Goal: Task Accomplishment & Management: Use online tool/utility

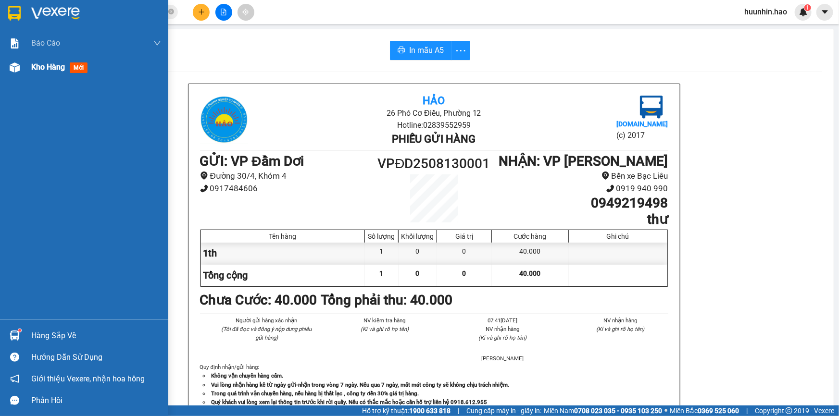
click at [45, 72] on div "Kho hàng mới" at bounding box center [61, 67] width 60 height 12
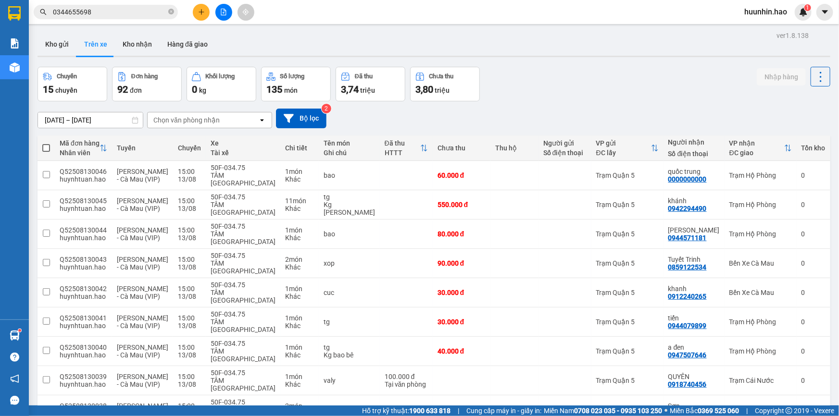
click at [62, 31] on div "ver 1.8.138 Kho gửi Trên xe Kho nhận Hàng đã giao Chuyến 15 chuyến Đơn hàng 92 …" at bounding box center [434, 259] width 801 height 460
click at [58, 40] on button "Kho gửi" at bounding box center [57, 44] width 39 height 23
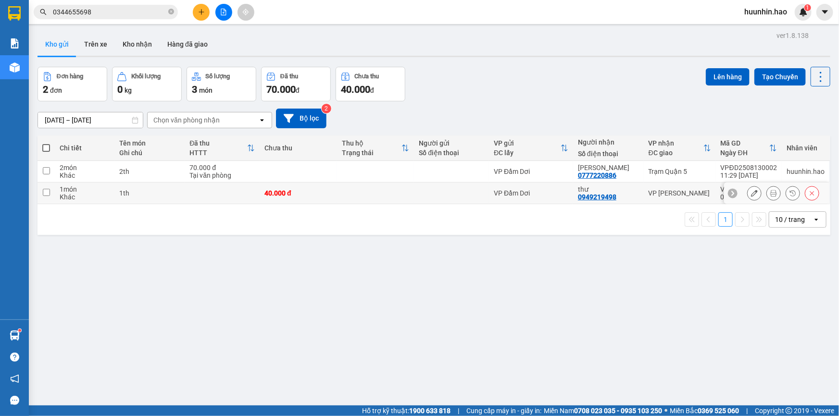
click at [561, 197] on div "VP Đầm Dơi" at bounding box center [531, 193] width 75 height 8
checkbox input "true"
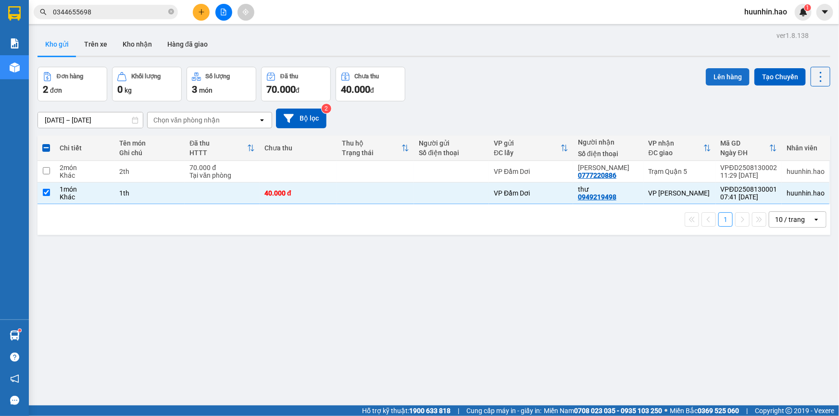
click at [723, 75] on button "Lên hàng" at bounding box center [728, 76] width 44 height 17
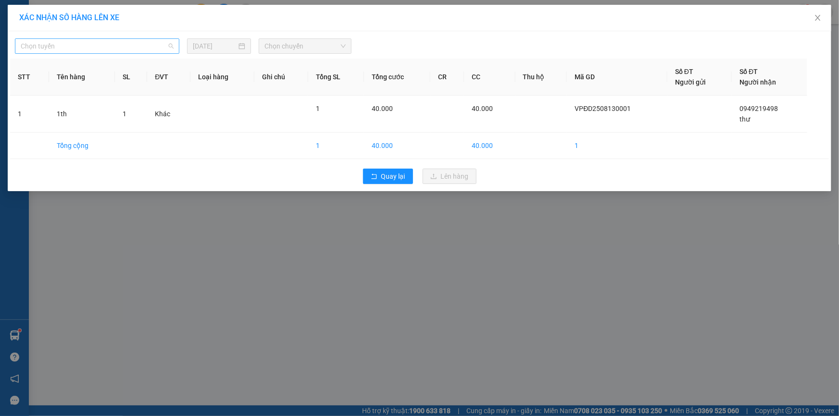
click at [39, 41] on span "Chọn tuyến" at bounding box center [97, 46] width 153 height 14
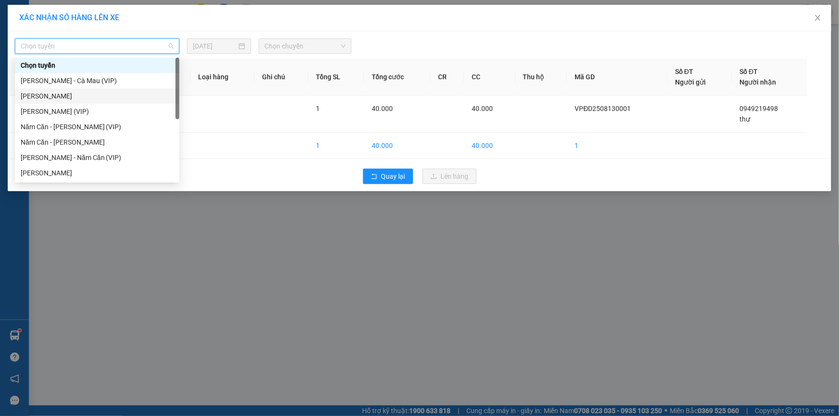
drag, startPoint x: 86, startPoint y: 94, endPoint x: 91, endPoint y: 93, distance: 5.3
click at [88, 93] on div "[PERSON_NAME]" at bounding box center [97, 96] width 153 height 11
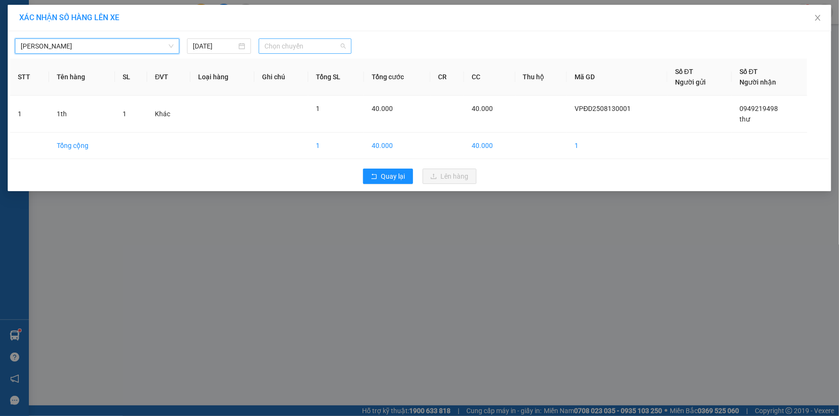
click at [275, 49] on span "Chọn chuyến" at bounding box center [304, 46] width 81 height 14
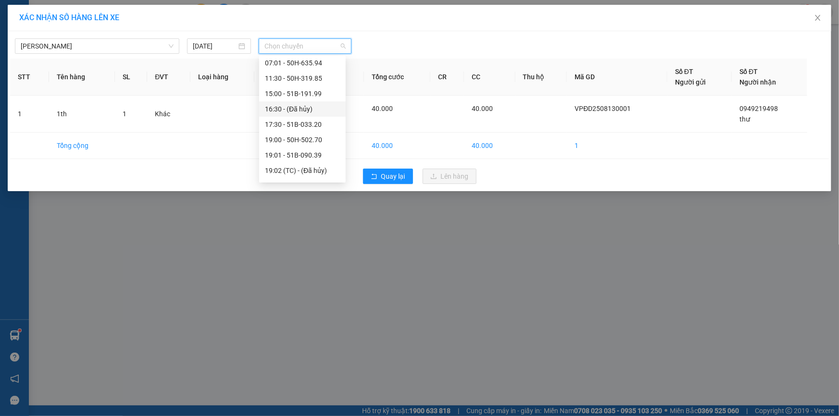
scroll to position [87, 0]
click at [298, 137] on div "19:04 (TC) - 50H-329.38" at bounding box center [302, 132] width 87 height 15
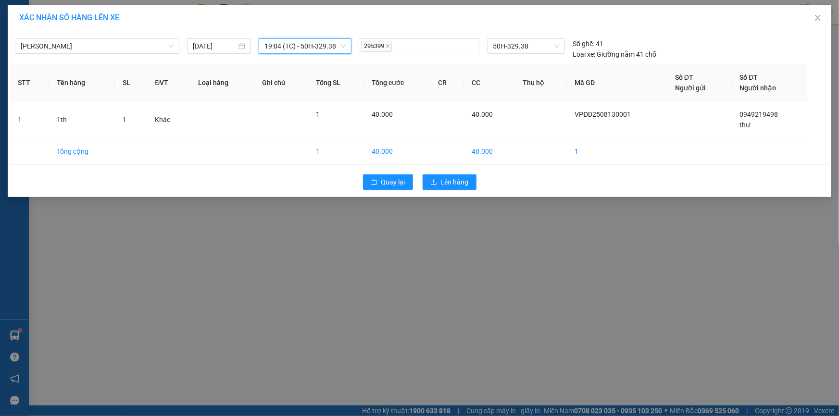
click at [479, 186] on div "Quay lại Lên hàng" at bounding box center [419, 182] width 819 height 25
click at [461, 178] on span "Lên hàng" at bounding box center [455, 182] width 28 height 11
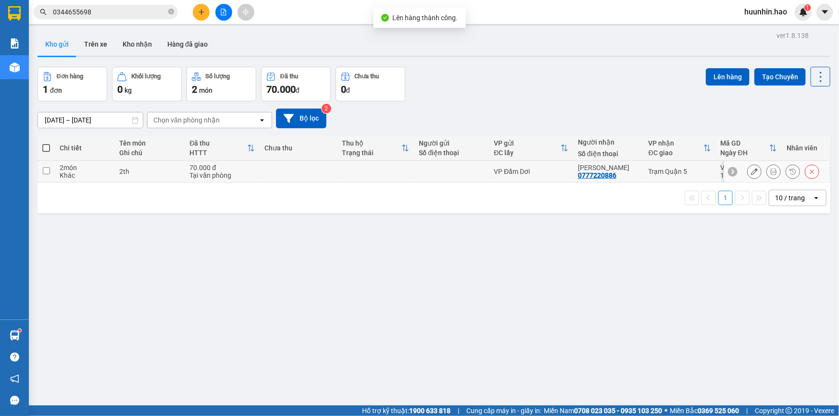
click at [449, 183] on td at bounding box center [451, 172] width 75 height 22
checkbox input "true"
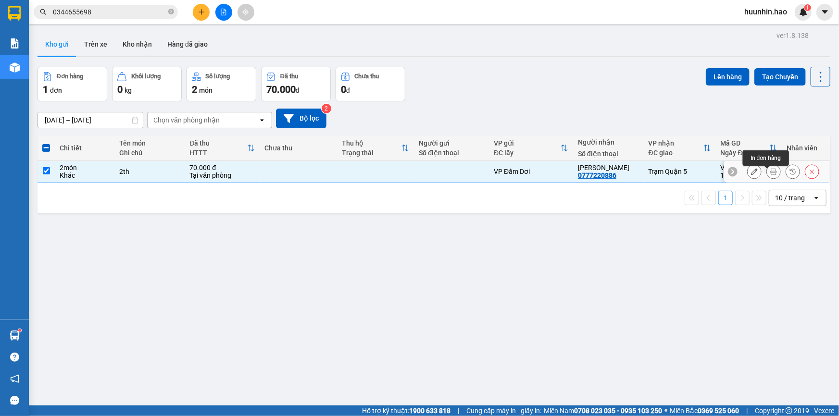
click at [770, 175] on icon at bounding box center [773, 171] width 7 height 7
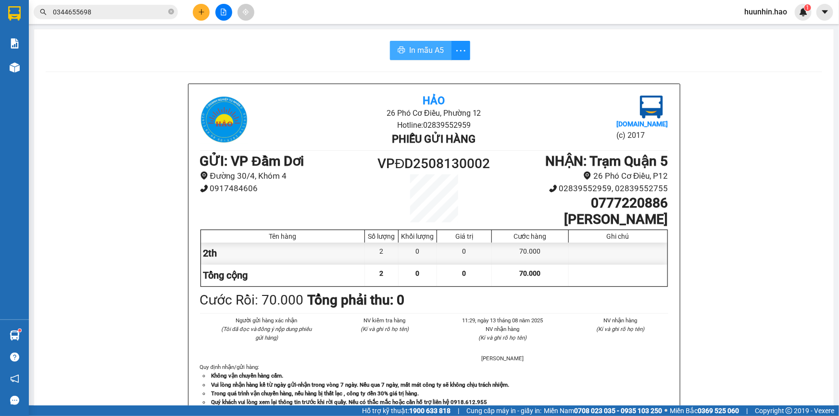
click at [431, 50] on span "In mẫu A5" at bounding box center [426, 50] width 35 height 12
